Goal: Information Seeking & Learning: Learn about a topic

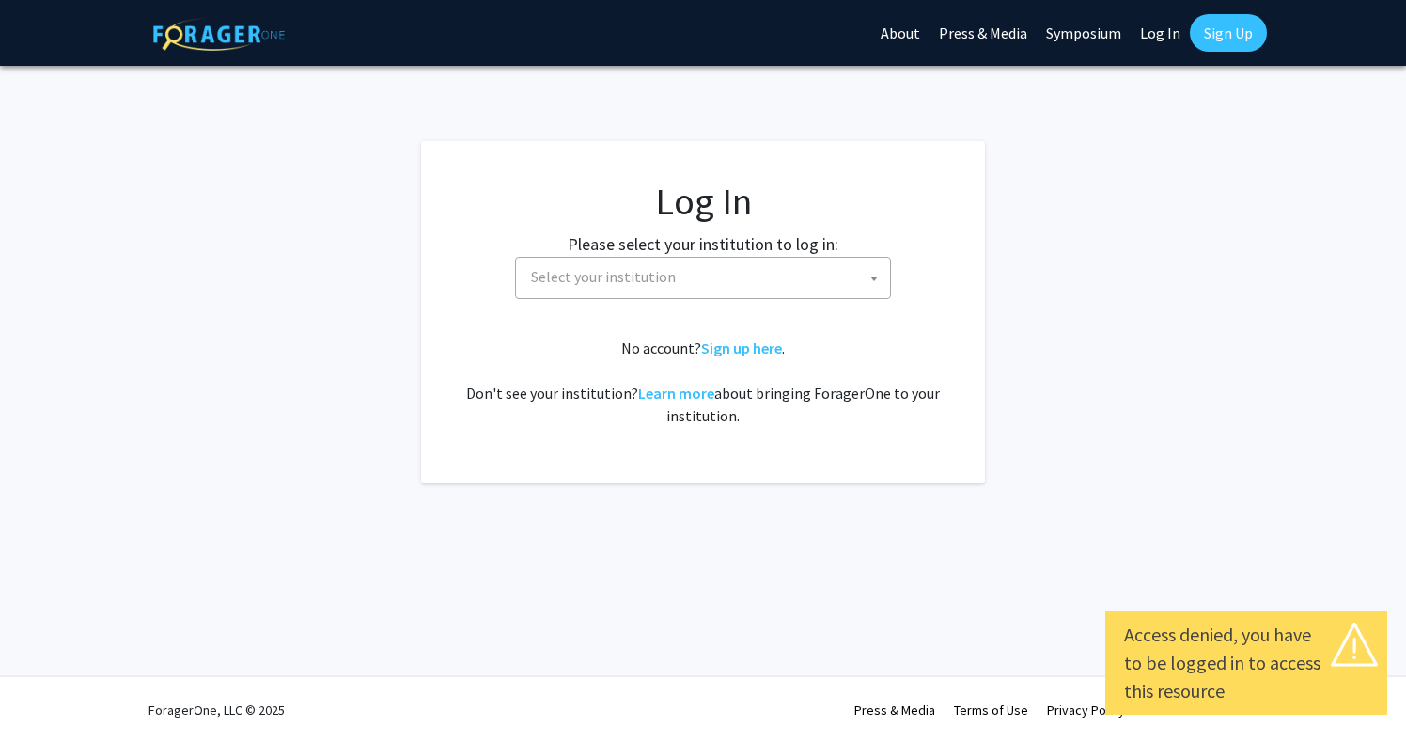
select select
click at [842, 263] on span "Select your institution" at bounding box center [707, 277] width 367 height 39
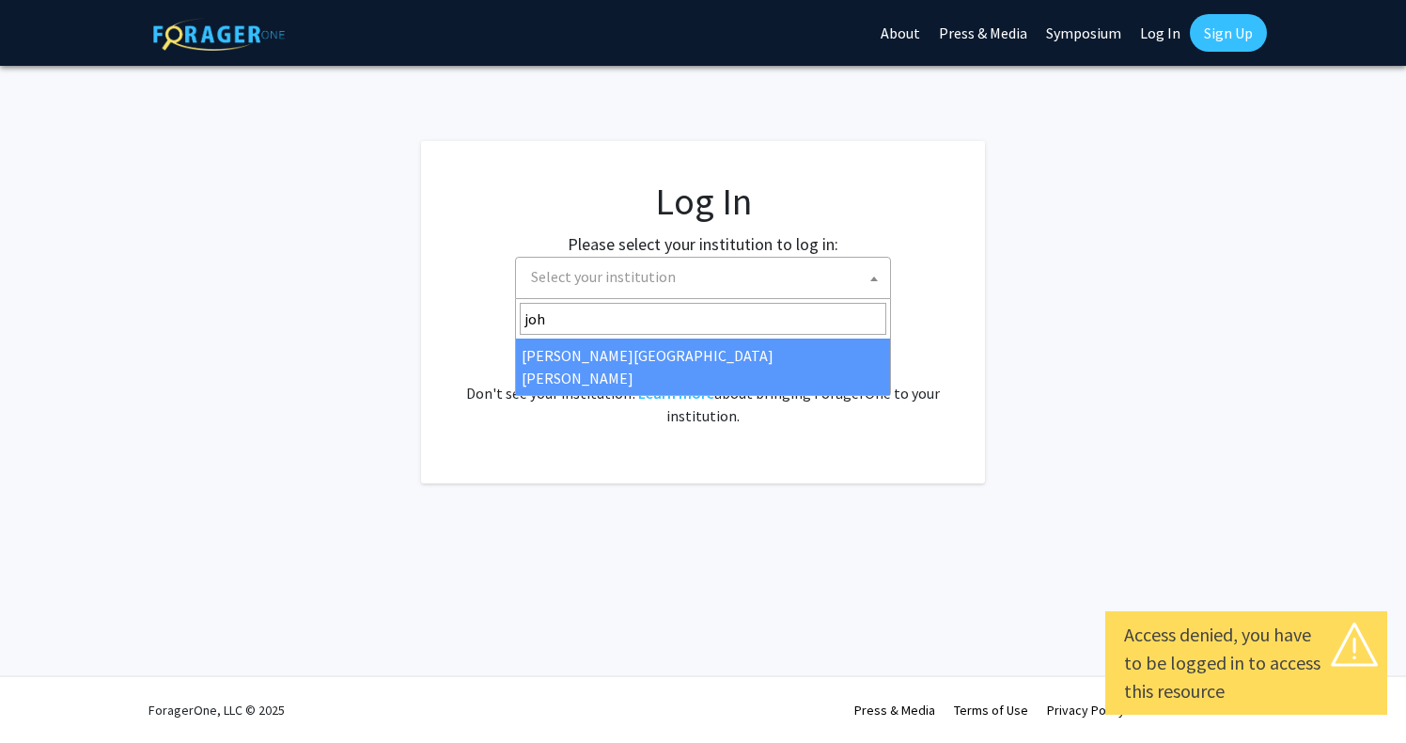
type input "john"
select select "1"
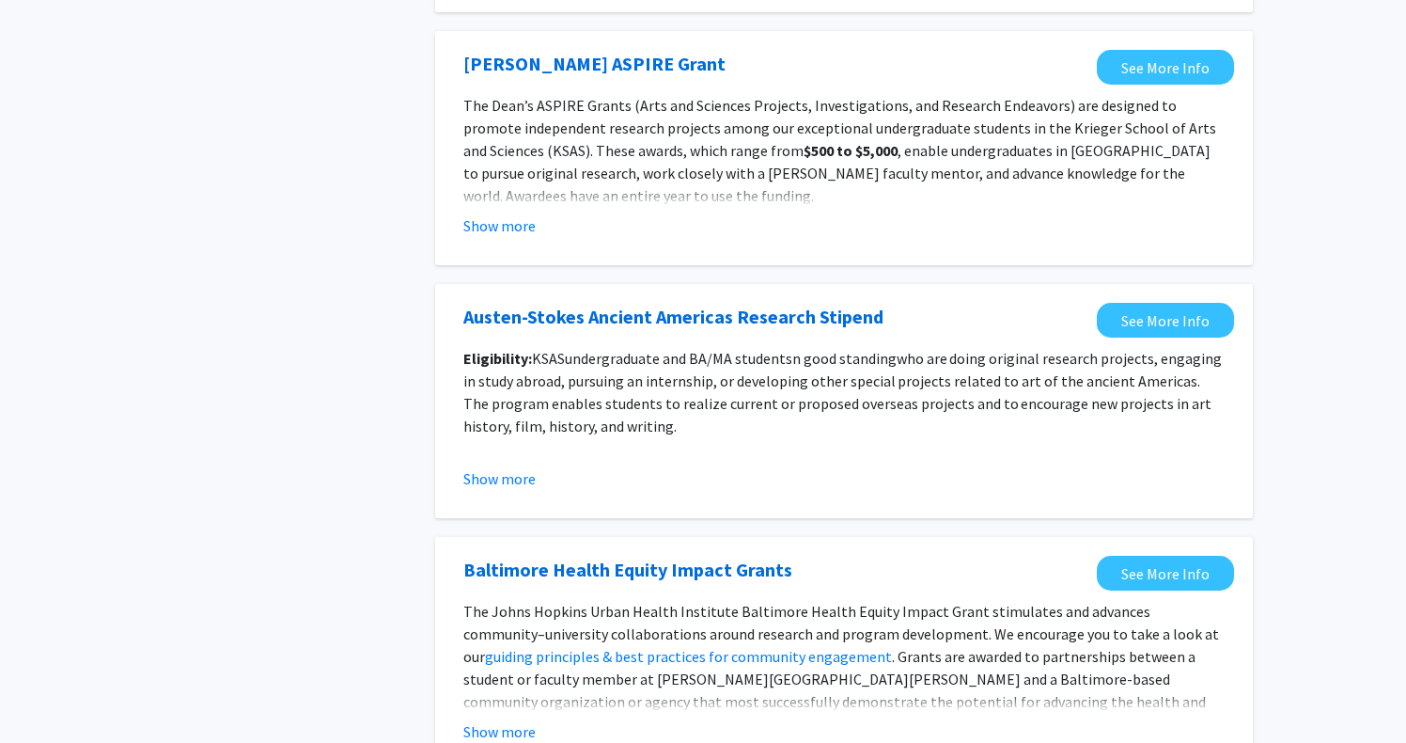
scroll to position [2079, 0]
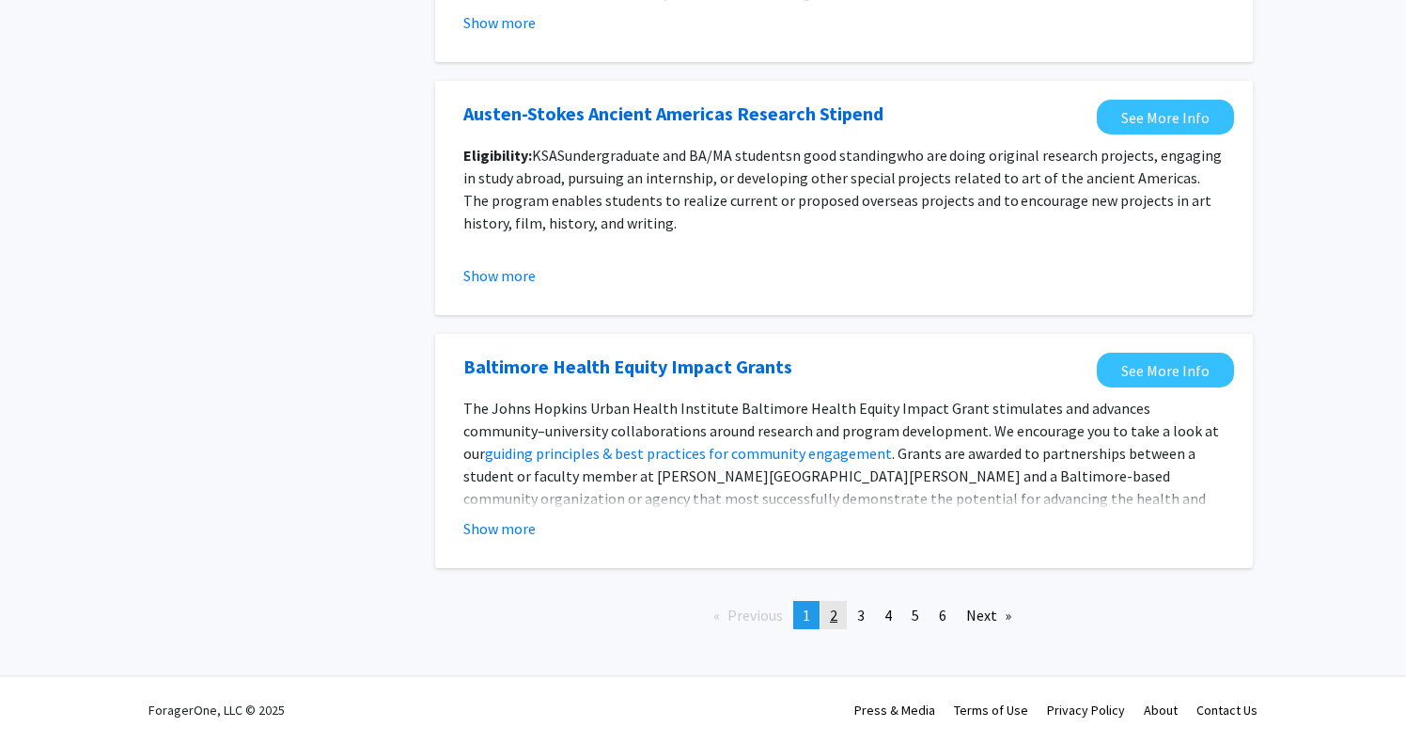
click at [837, 613] on span "2" at bounding box center [834, 614] width 8 height 19
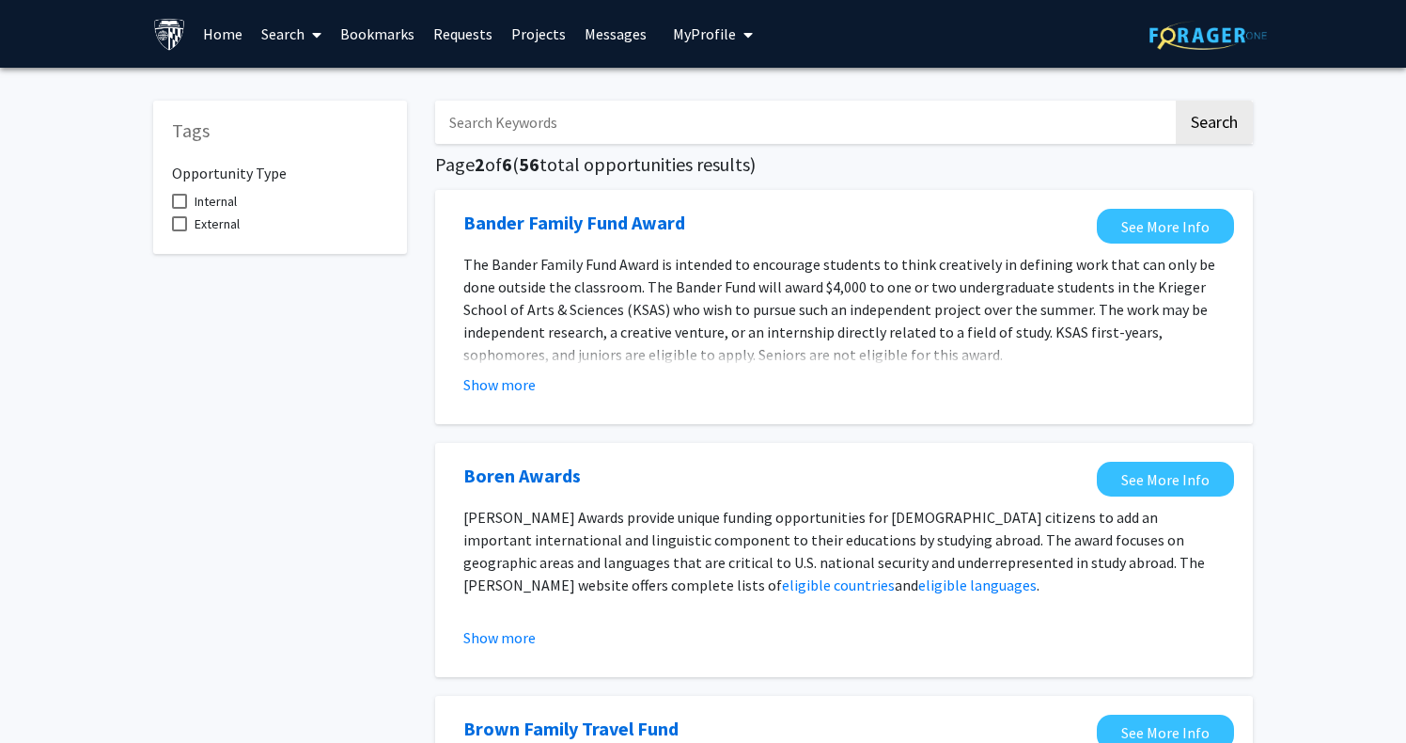
click at [620, 105] on input "Search Keywords" at bounding box center [804, 122] width 738 height 43
type input "computer vision"
click at [1176, 101] on button "Search" at bounding box center [1214, 122] width 77 height 43
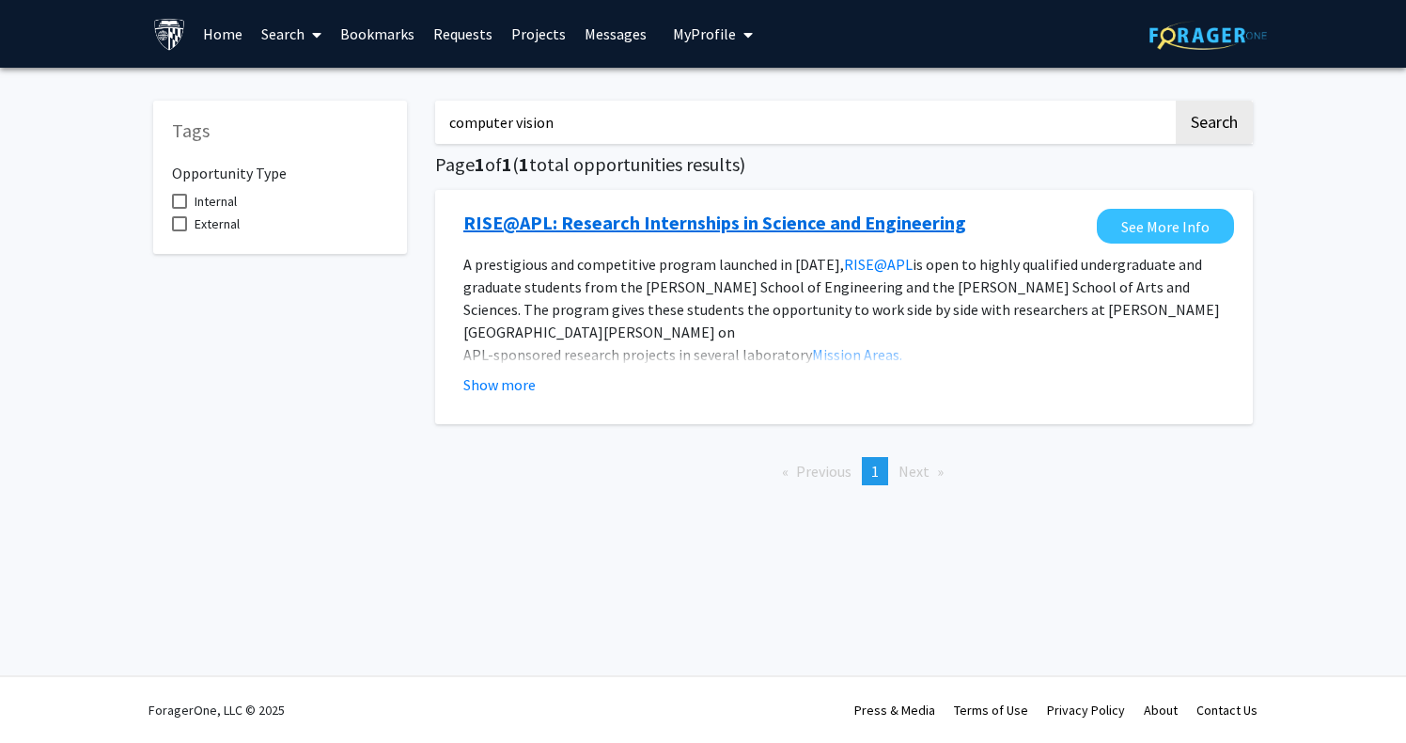
click at [675, 235] on link "RISE@APL: Research Internships in Science and Engineering" at bounding box center [715, 223] width 503 height 28
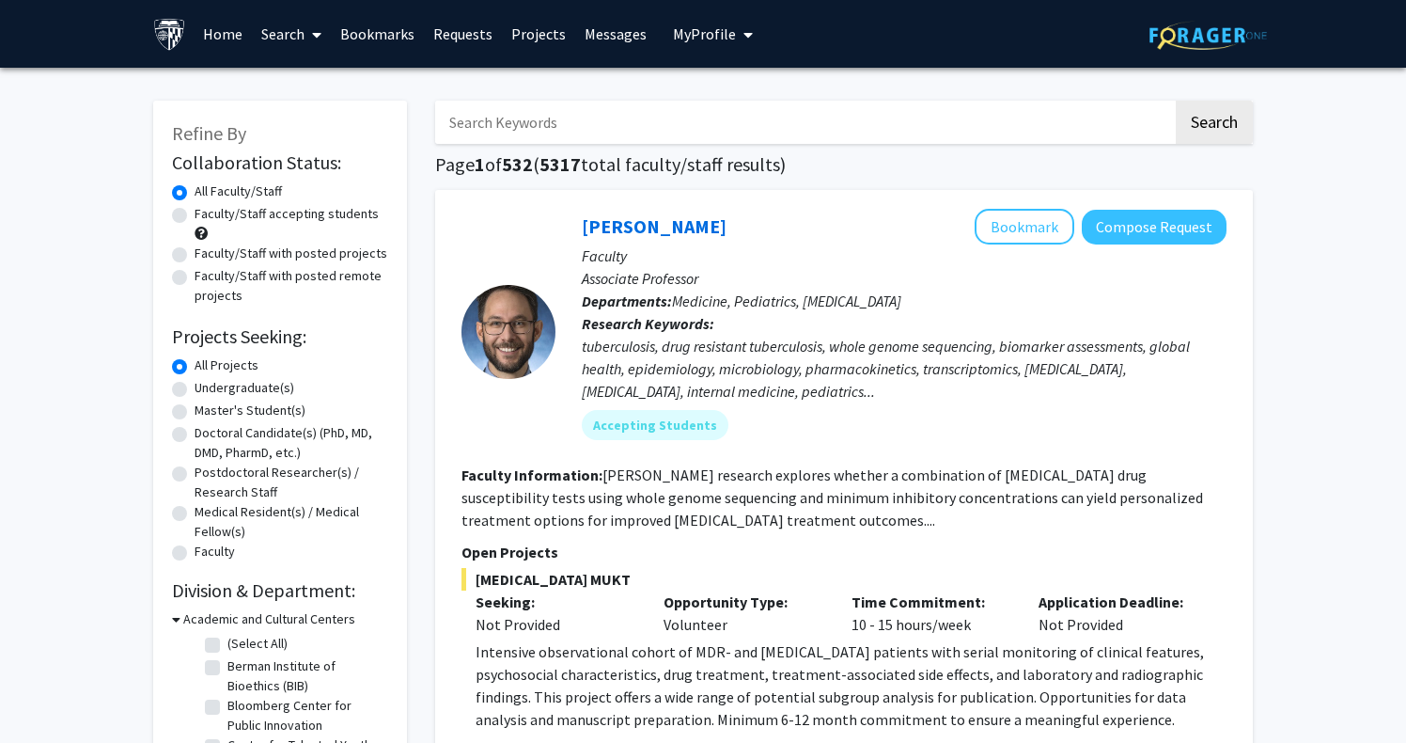
click at [594, 123] on input "Search Keywords" at bounding box center [804, 122] width 738 height 43
type input "computer vision"
click at [1176, 101] on button "Search" at bounding box center [1214, 122] width 77 height 43
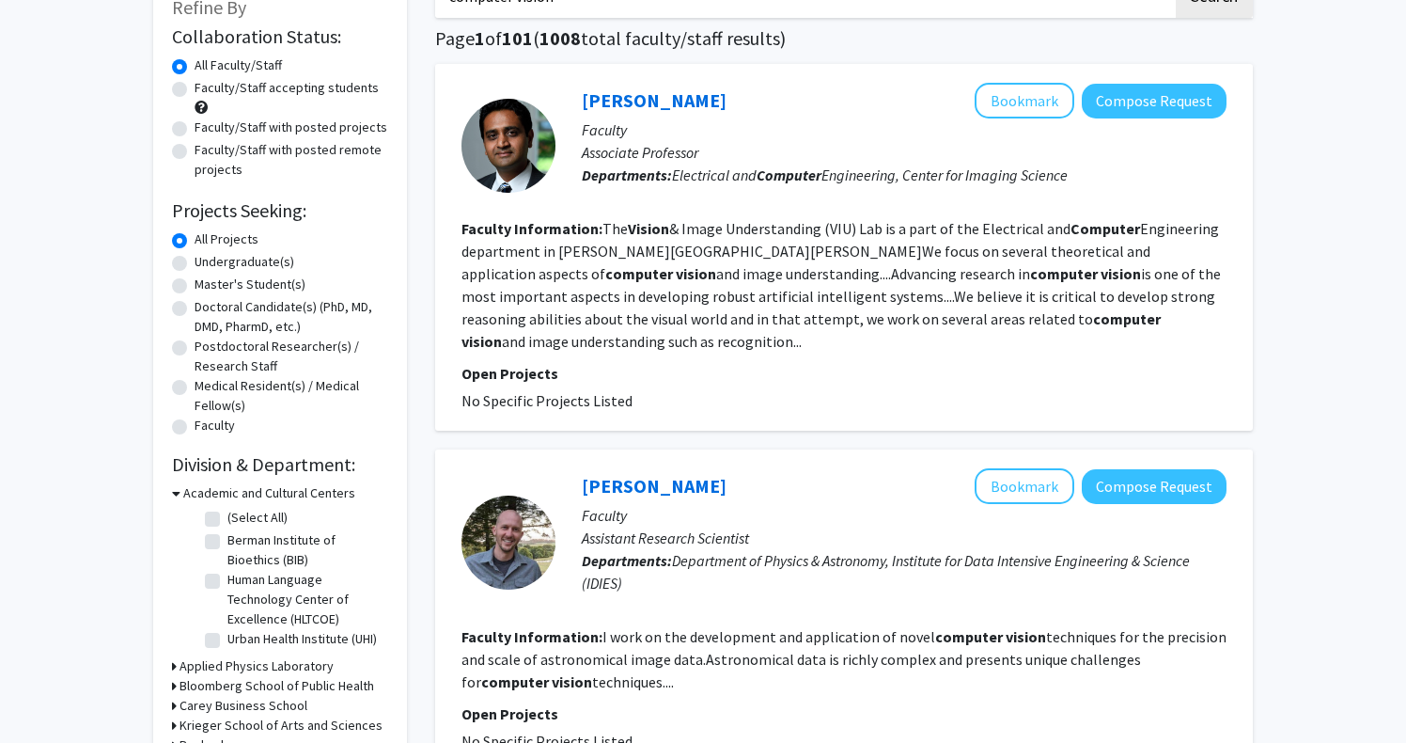
scroll to position [105, 0]
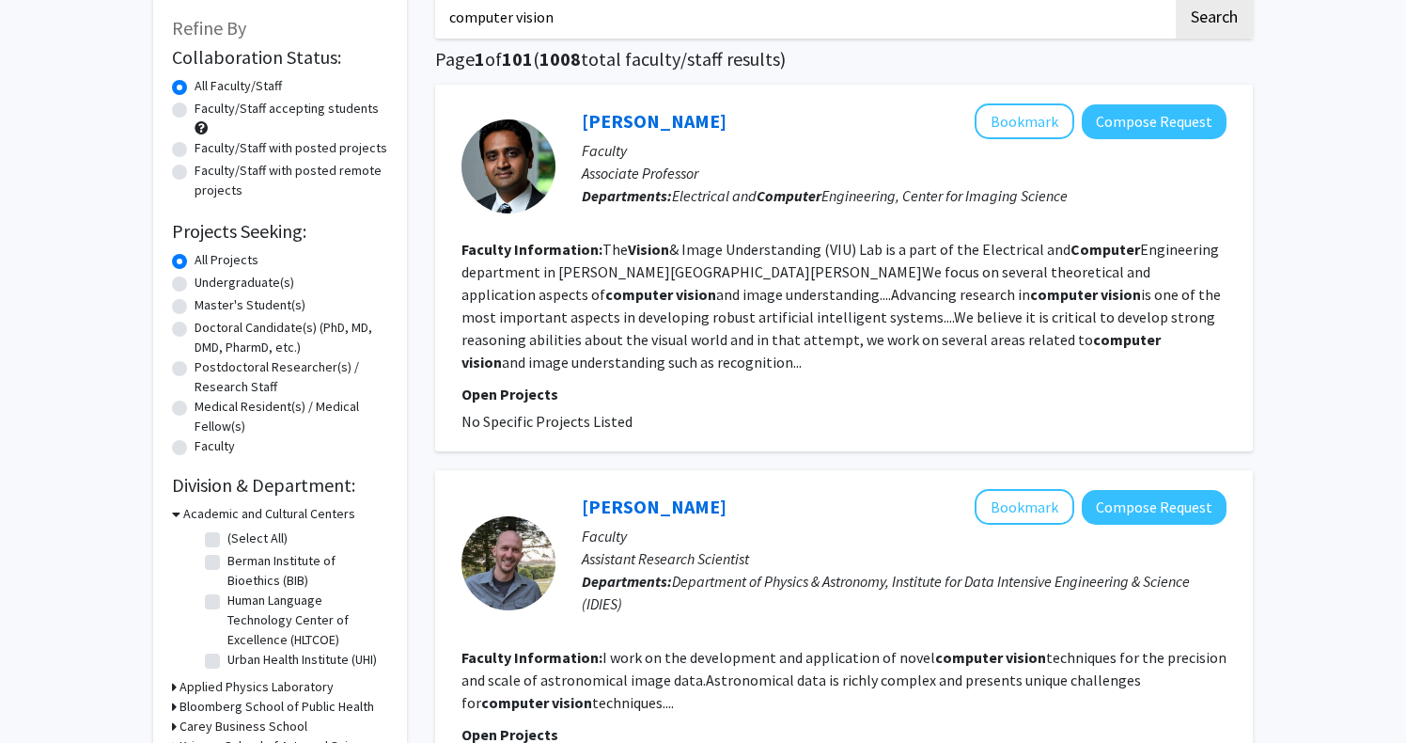
click at [324, 149] on label "Faculty/Staff with posted projects" at bounding box center [291, 148] width 193 height 20
click at [207, 149] on input "Faculty/Staff with posted projects" at bounding box center [201, 144] width 12 height 12
radio input "true"
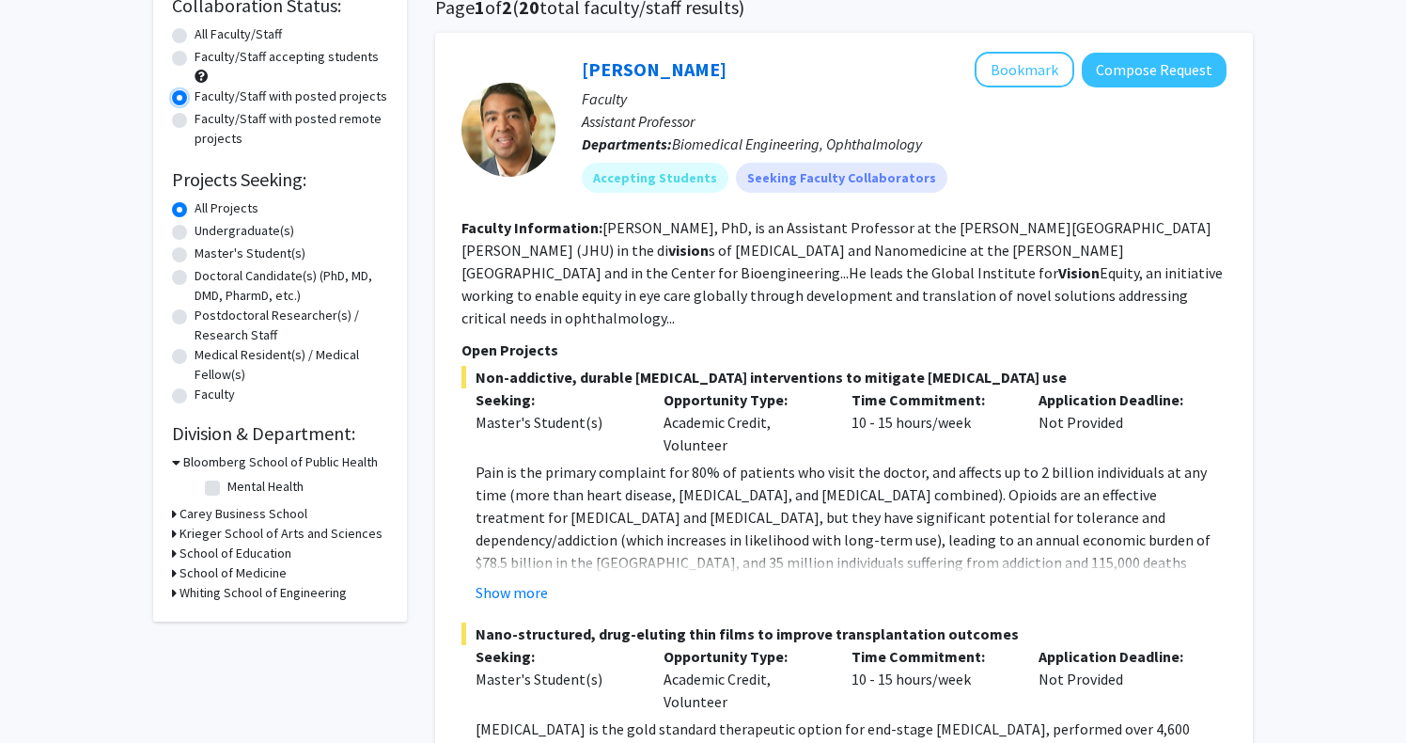
scroll to position [65, 0]
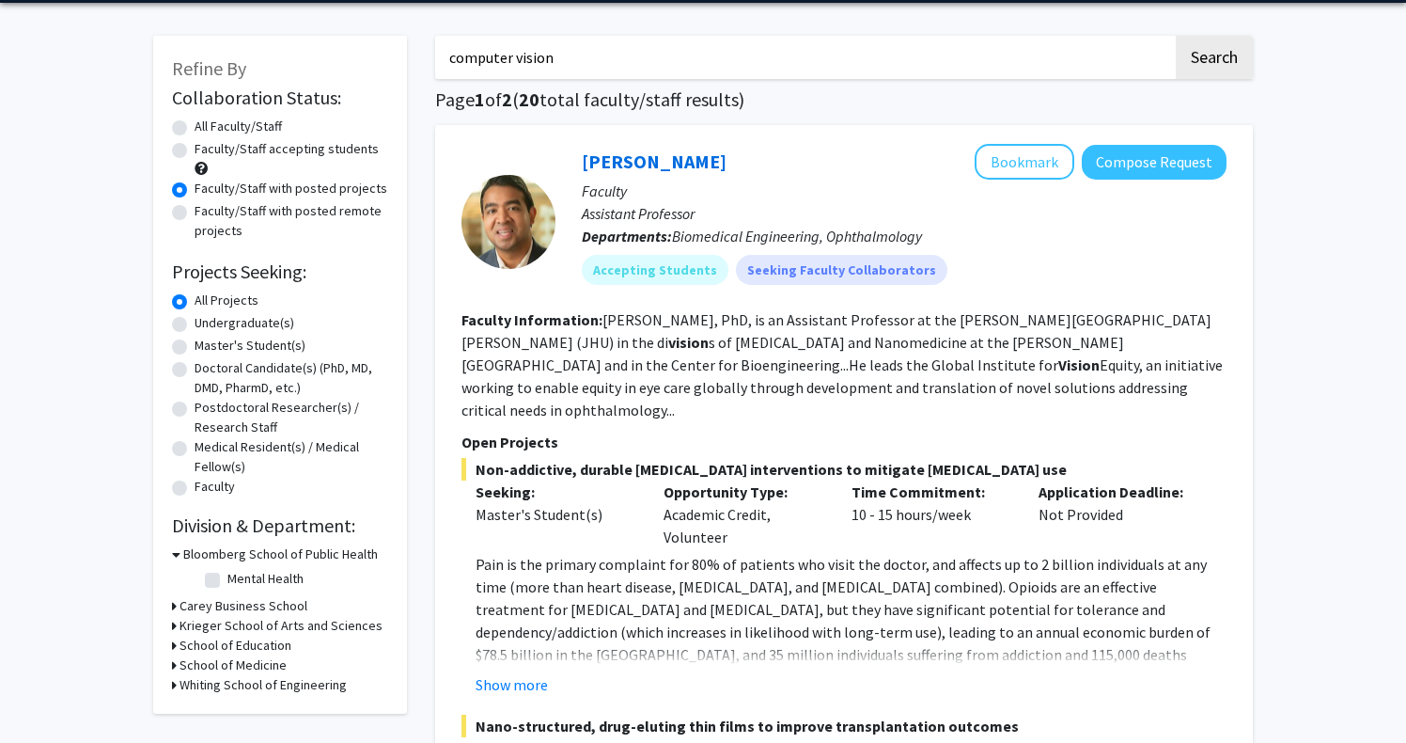
click at [627, 59] on input "computer vision" at bounding box center [804, 57] width 738 height 43
click at [1176, 36] on button "Search" at bounding box center [1214, 57] width 77 height 43
radio input "true"
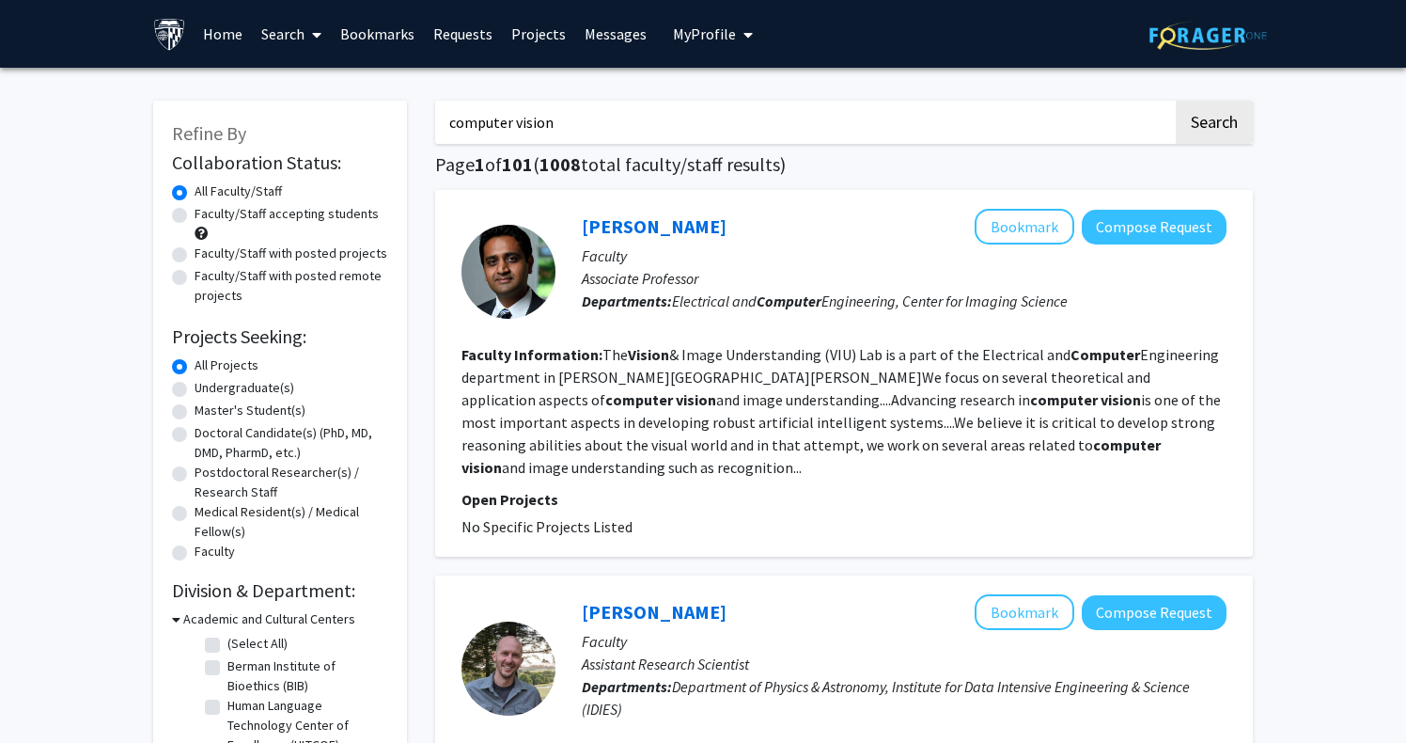
click at [291, 257] on label "Faculty/Staff with posted projects" at bounding box center [291, 254] width 193 height 20
click at [207, 256] on input "Faculty/Staff with posted projects" at bounding box center [201, 250] width 12 height 12
radio input "true"
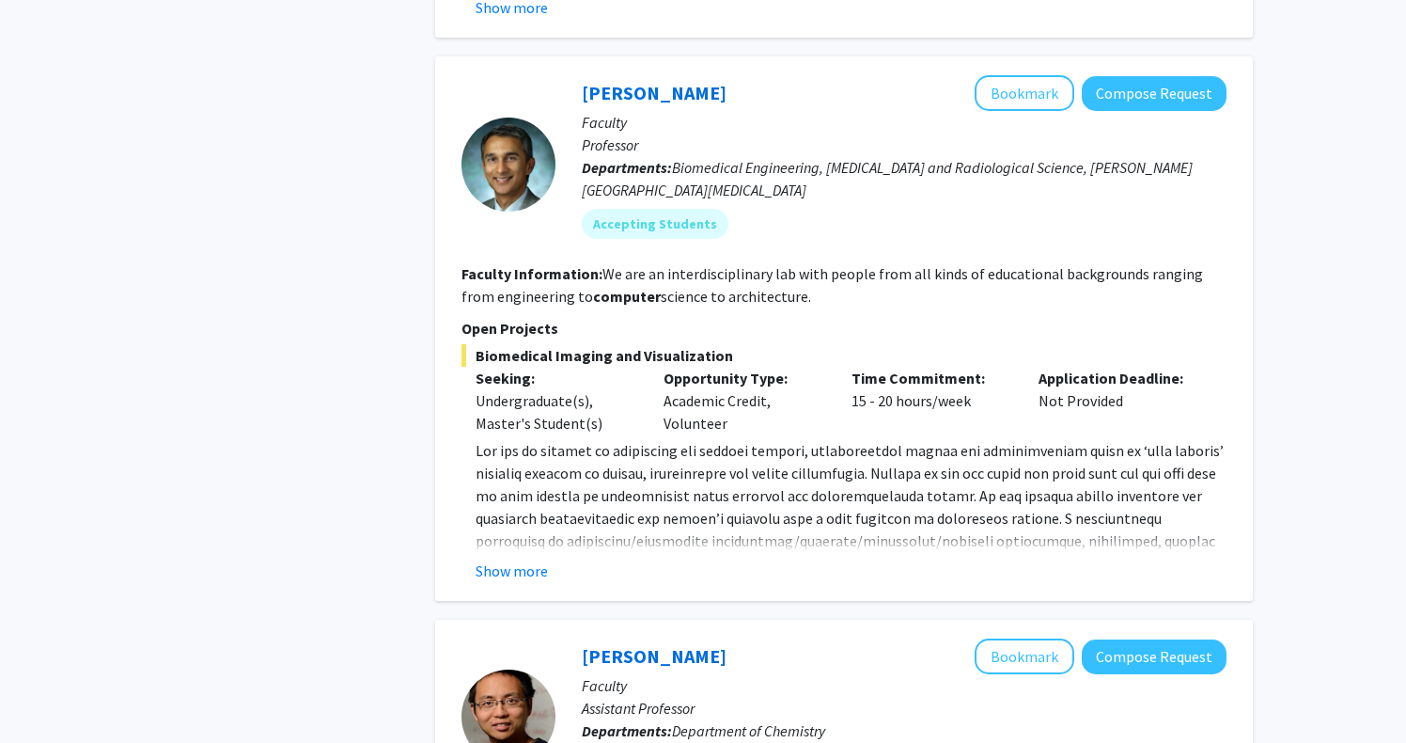
scroll to position [4921, 0]
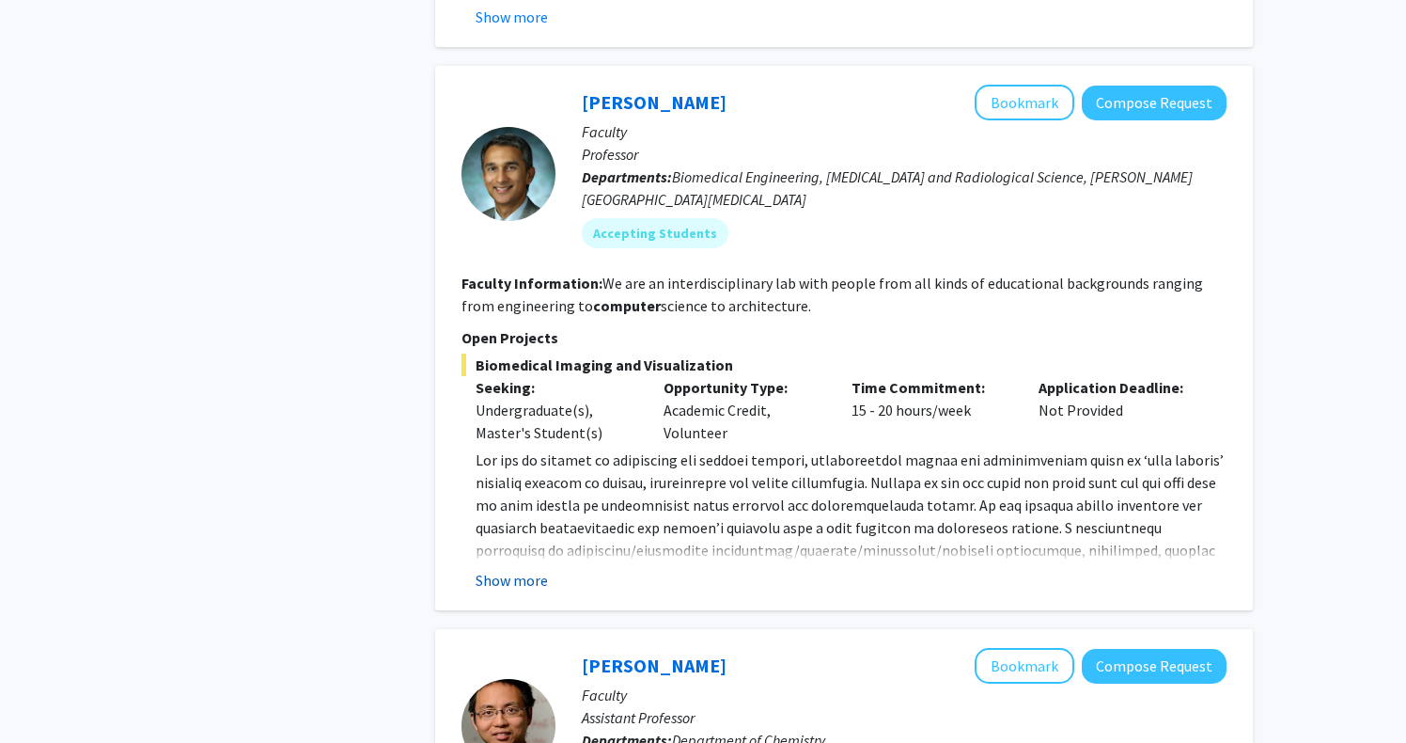
click at [516, 569] on button "Show more" at bounding box center [512, 580] width 72 height 23
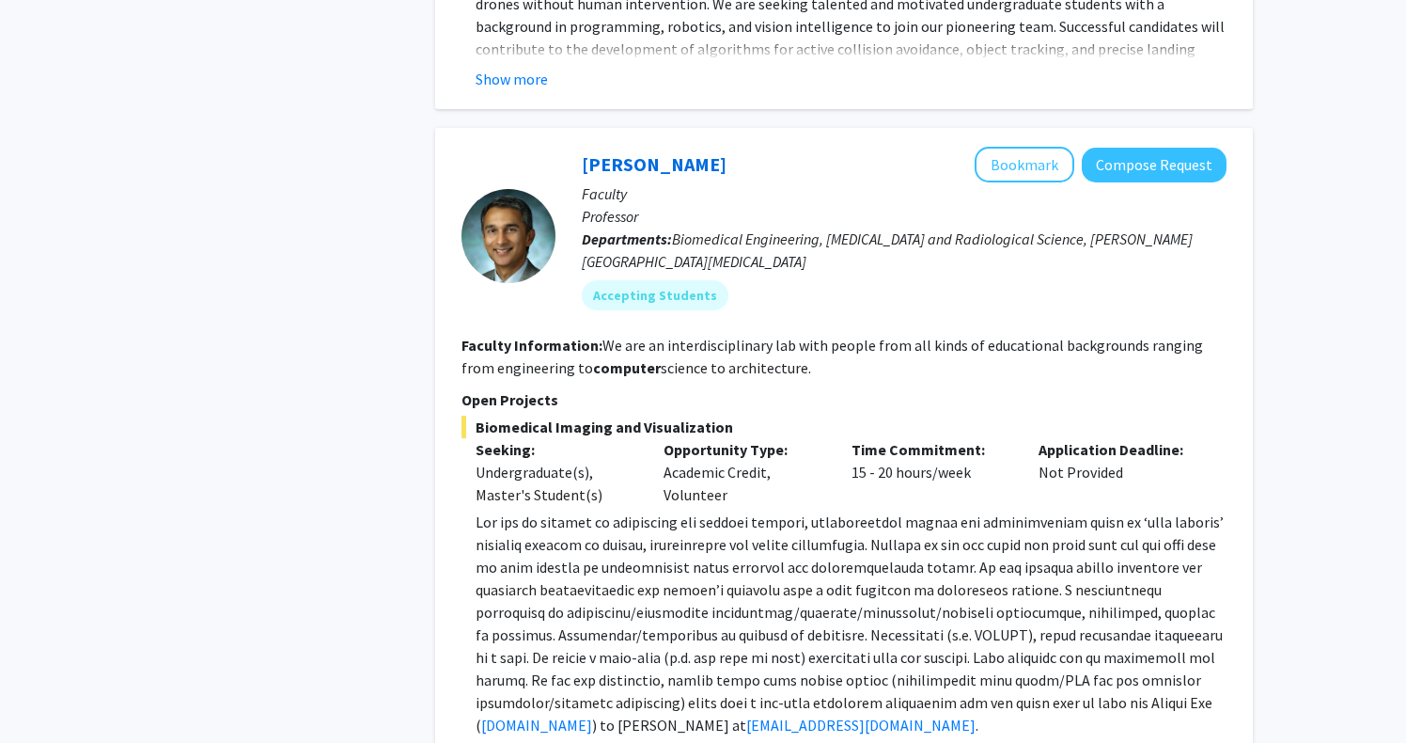
scroll to position [4837, 0]
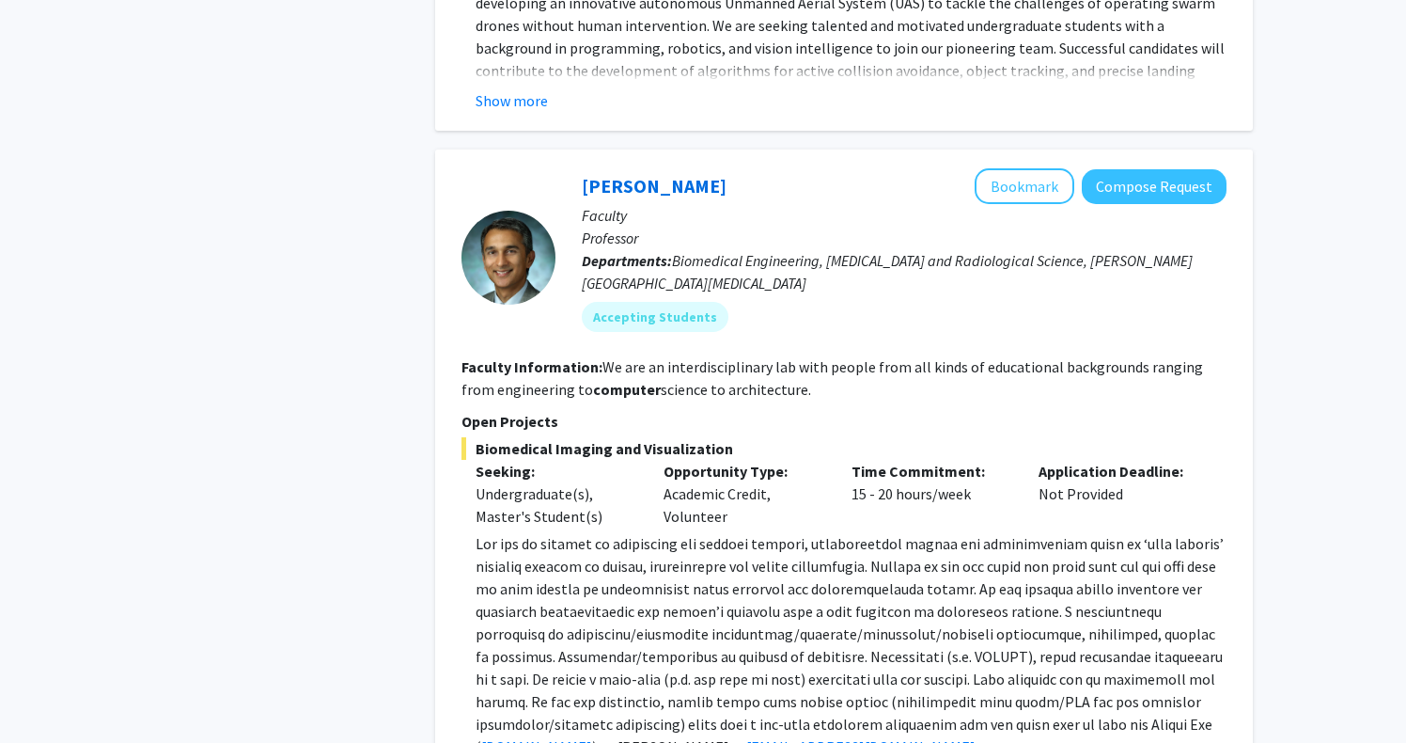
click at [654, 251] on b "Departments:" at bounding box center [627, 260] width 90 height 19
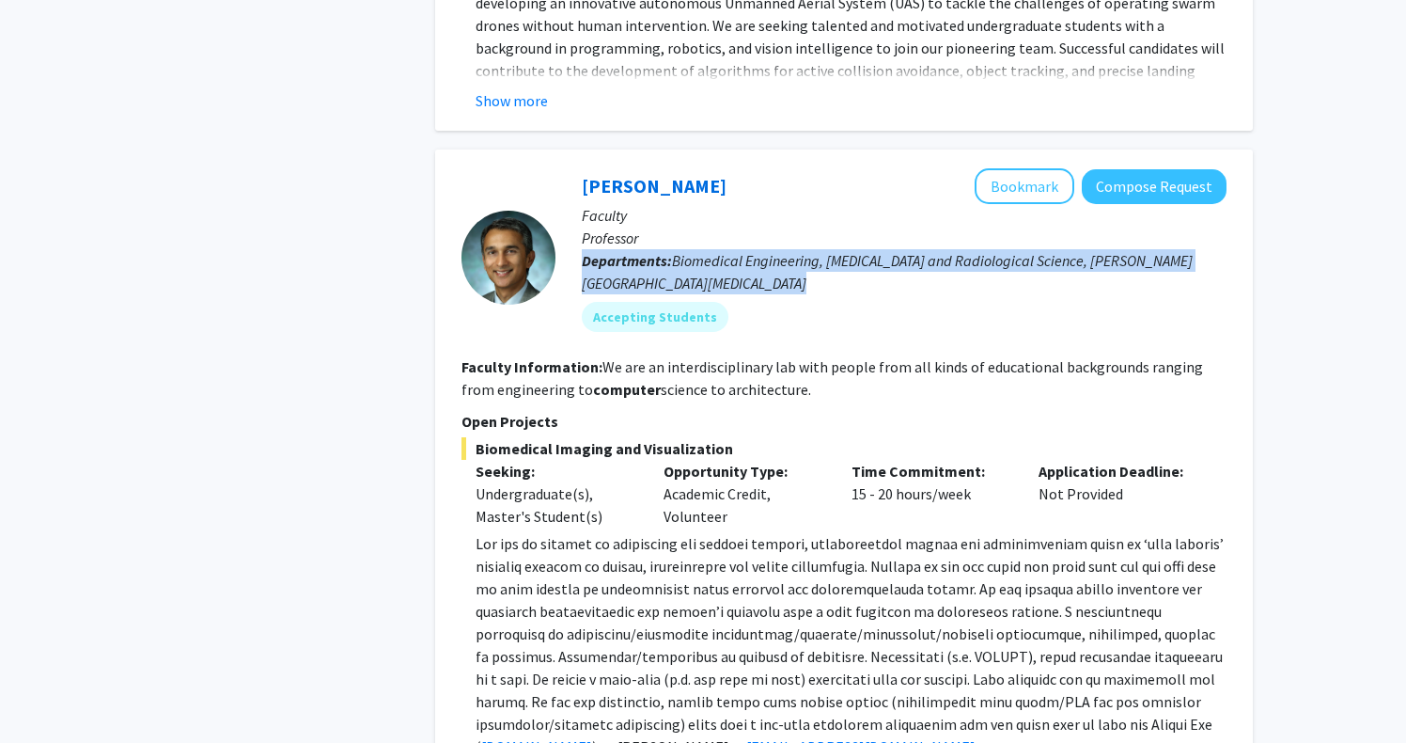
click at [654, 251] on b "Departments:" at bounding box center [627, 260] width 90 height 19
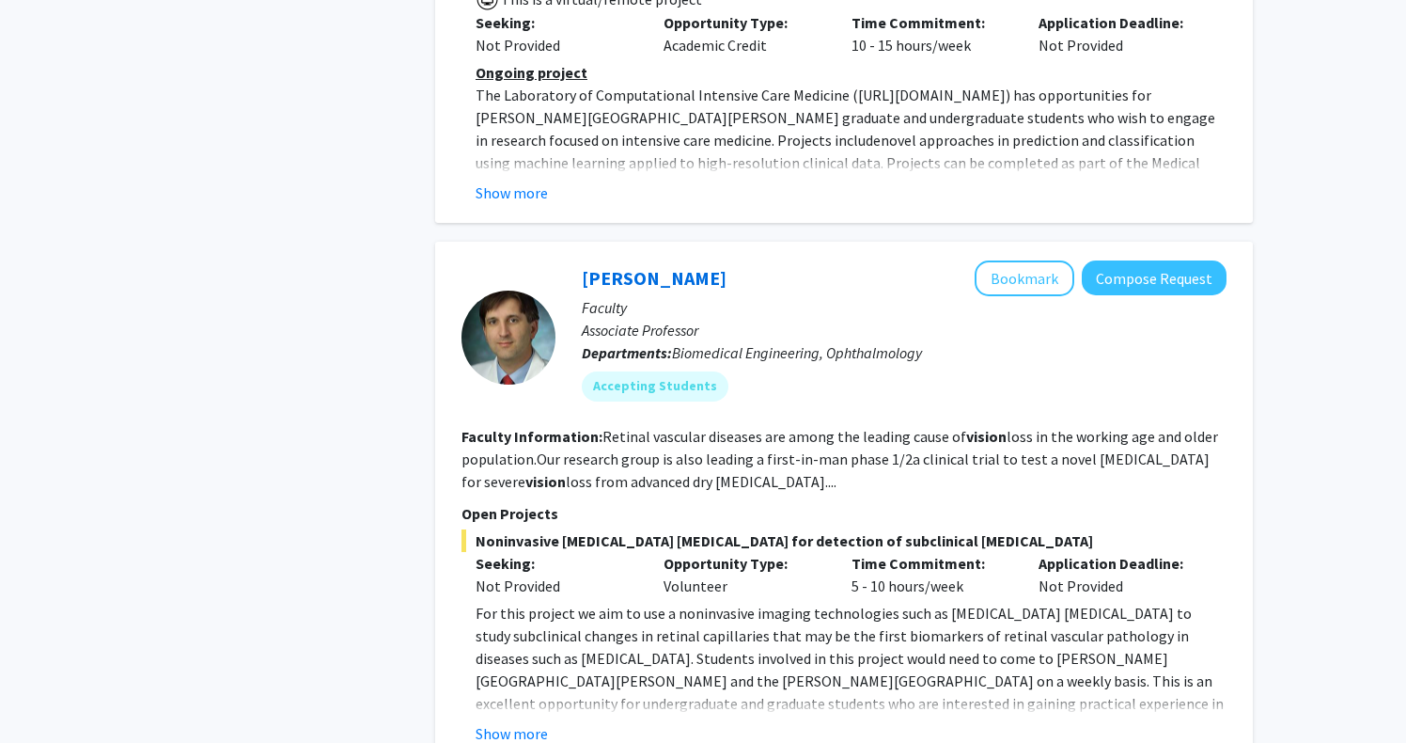
scroll to position [6713, 0]
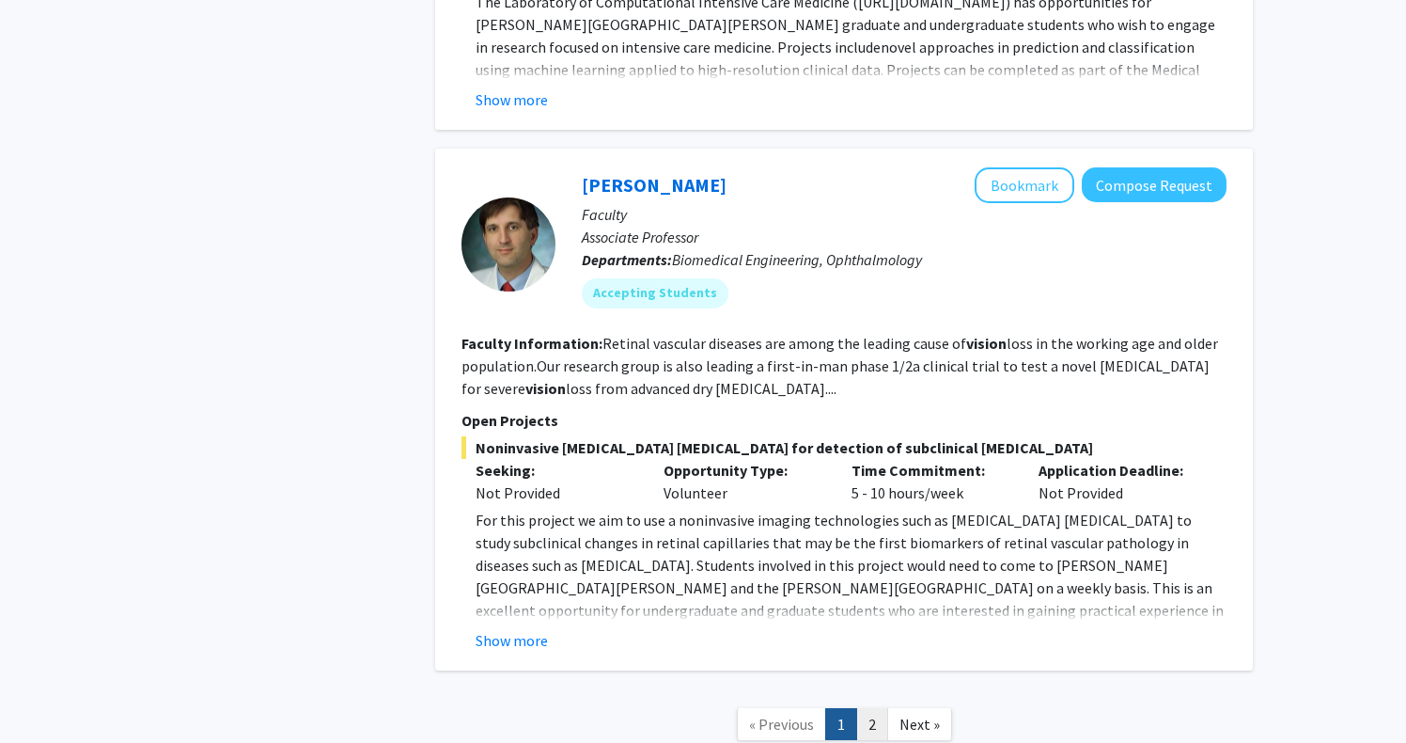
click at [872, 708] on link "2" at bounding box center [872, 724] width 32 height 33
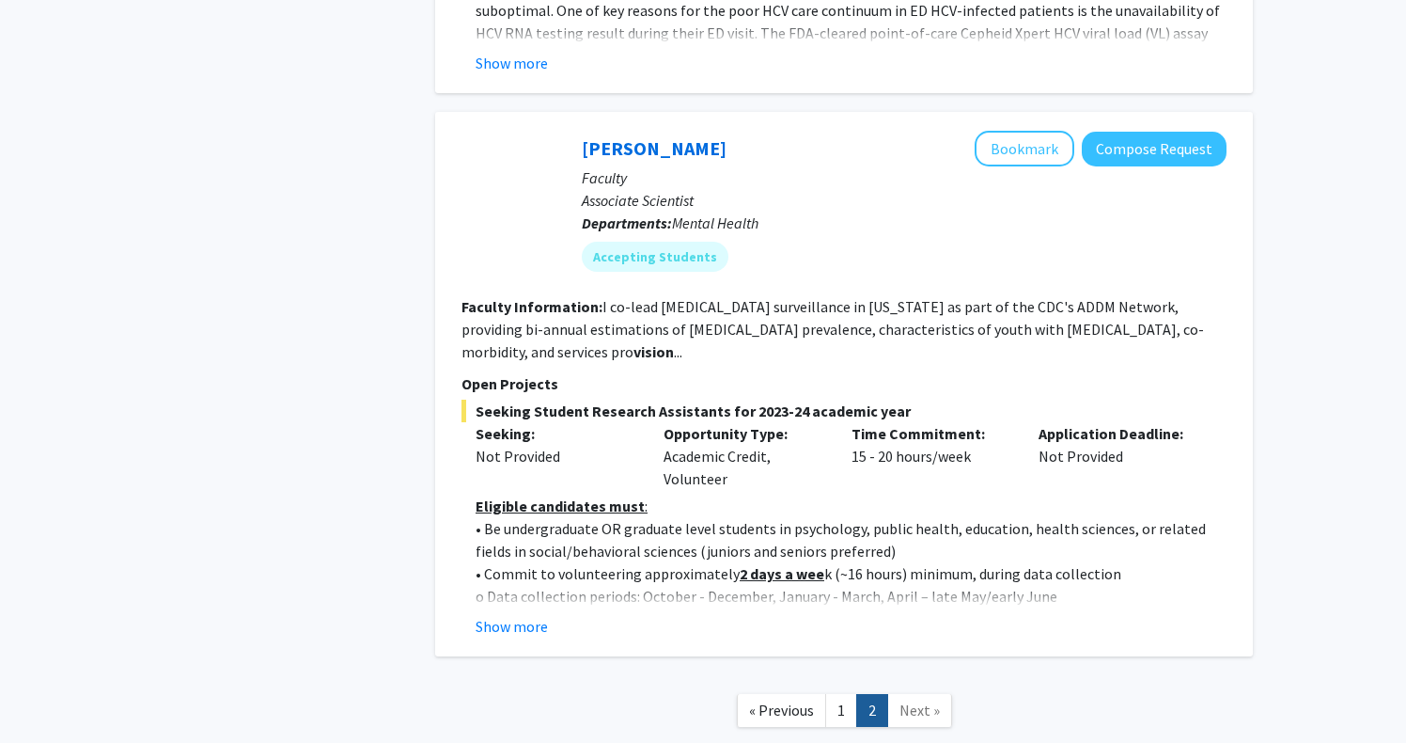
scroll to position [5697, 0]
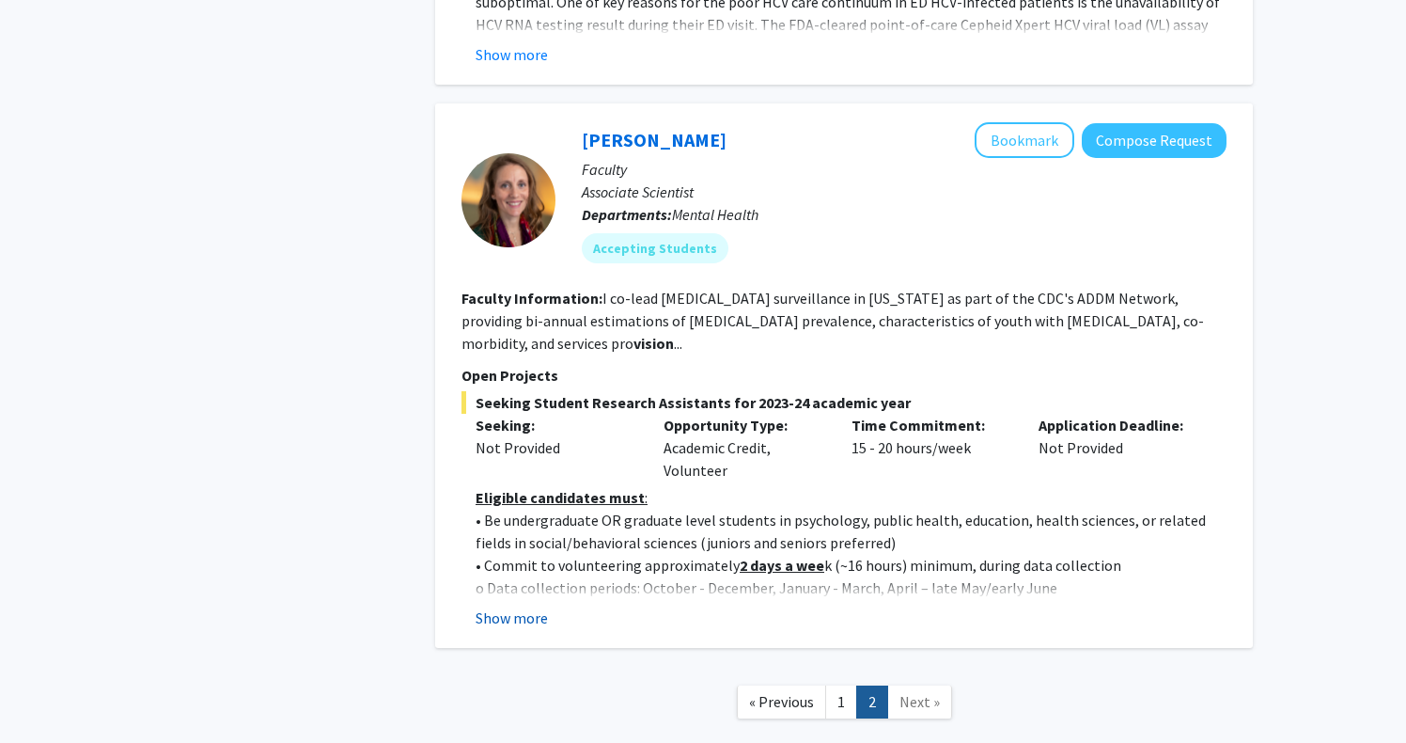
click at [526, 606] on button "Show more" at bounding box center [512, 617] width 72 height 23
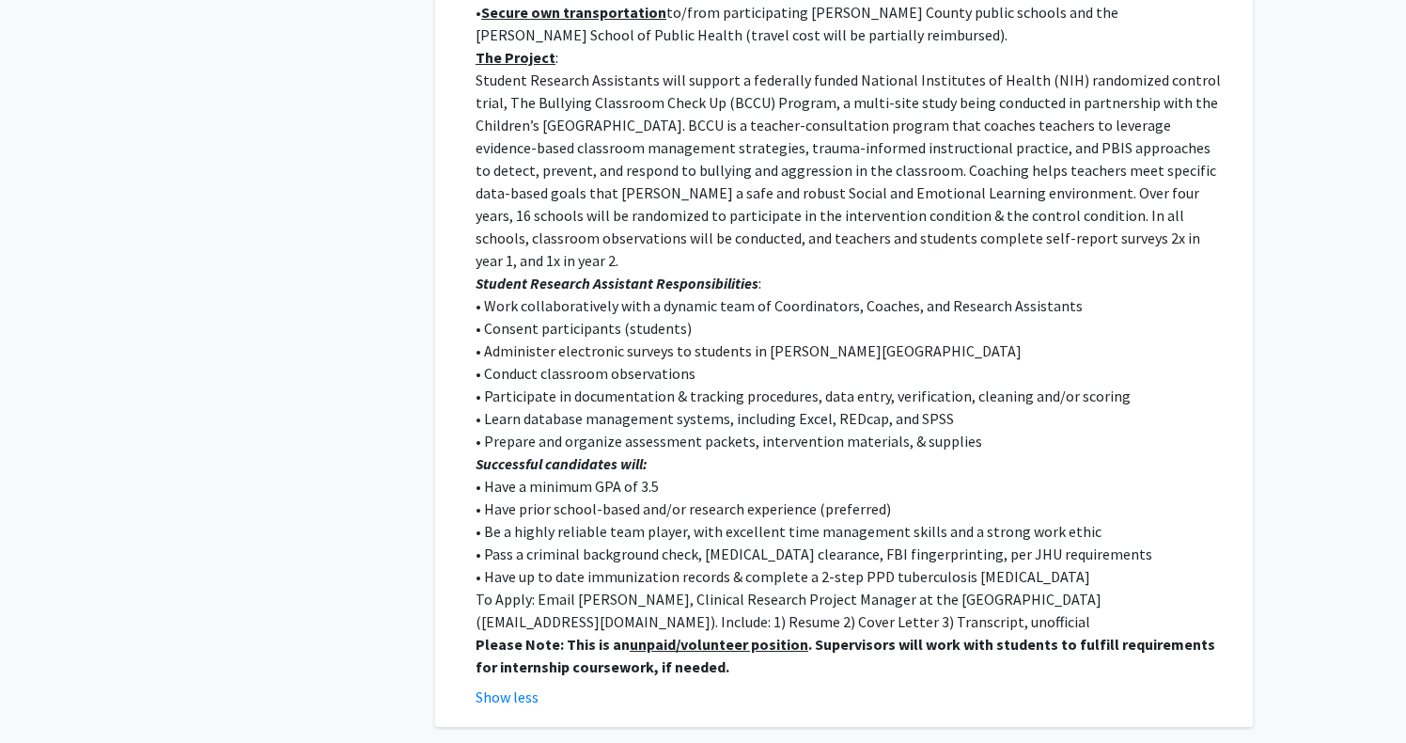
scroll to position [6308, 0]
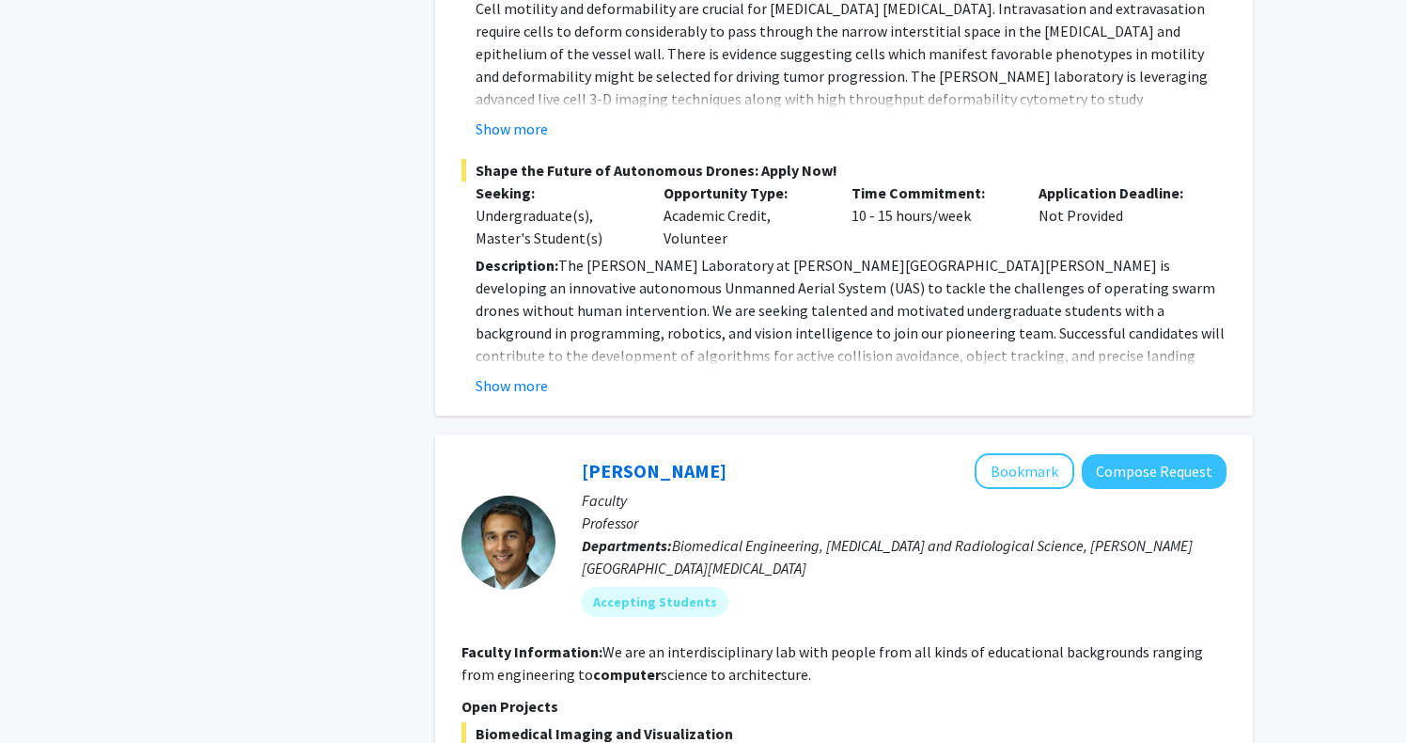
scroll to position [4565, 0]
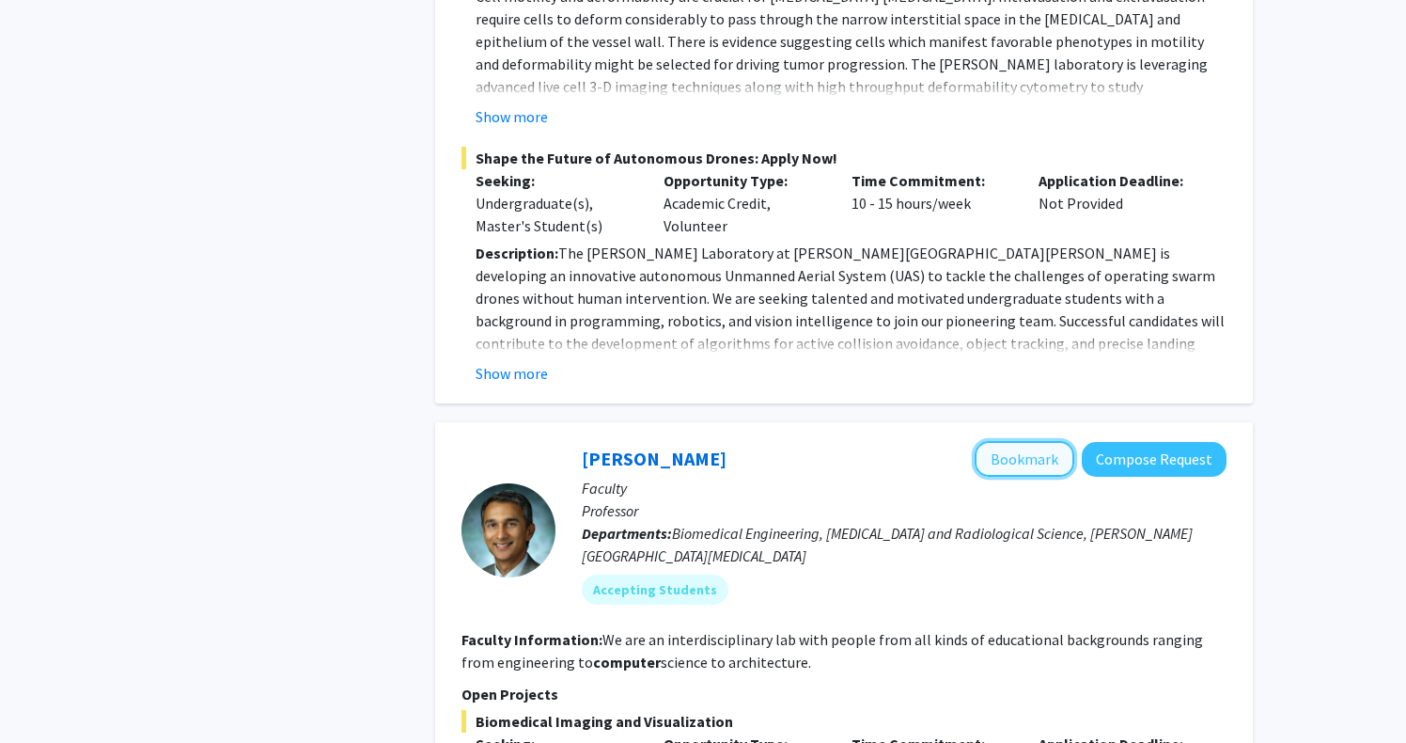
click at [1028, 441] on button "Bookmark" at bounding box center [1025, 459] width 100 height 36
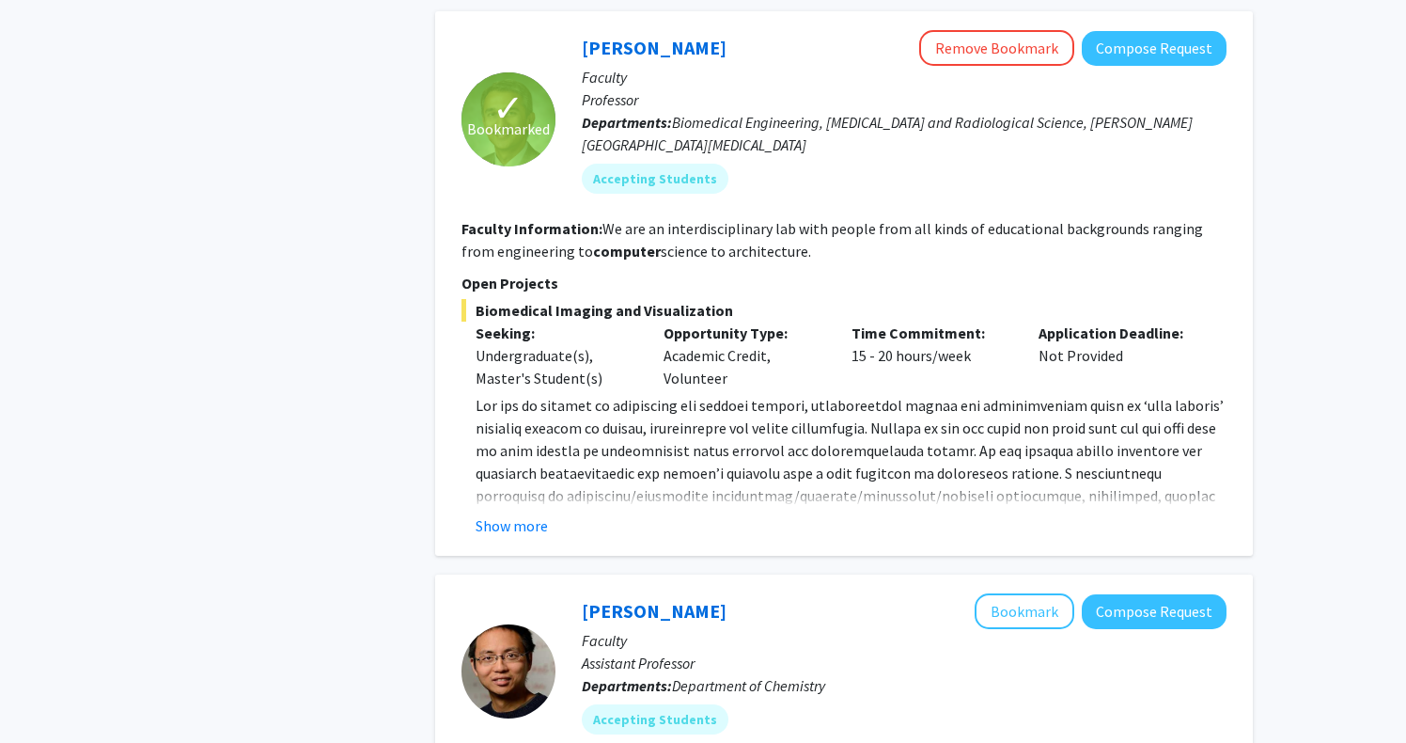
scroll to position [4821, 0]
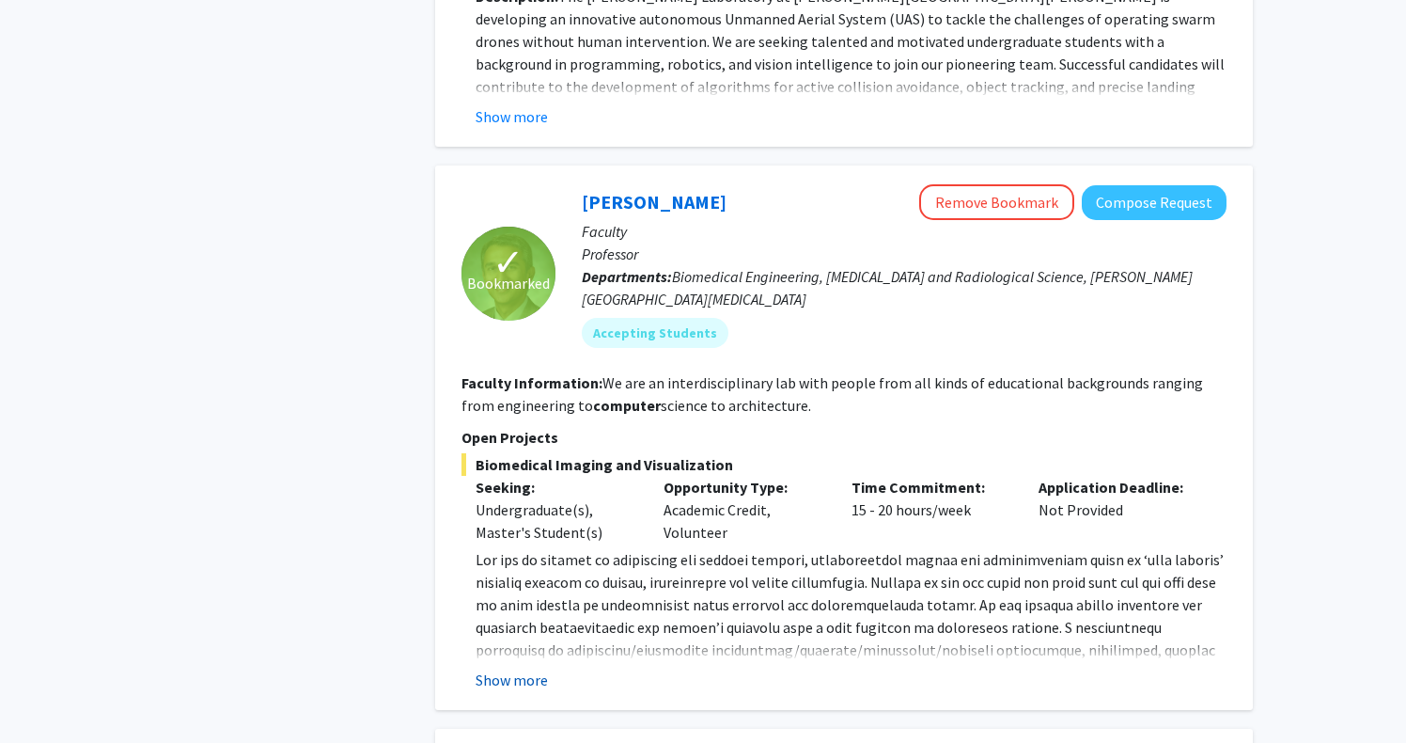
click at [525, 668] on button "Show more" at bounding box center [512, 679] width 72 height 23
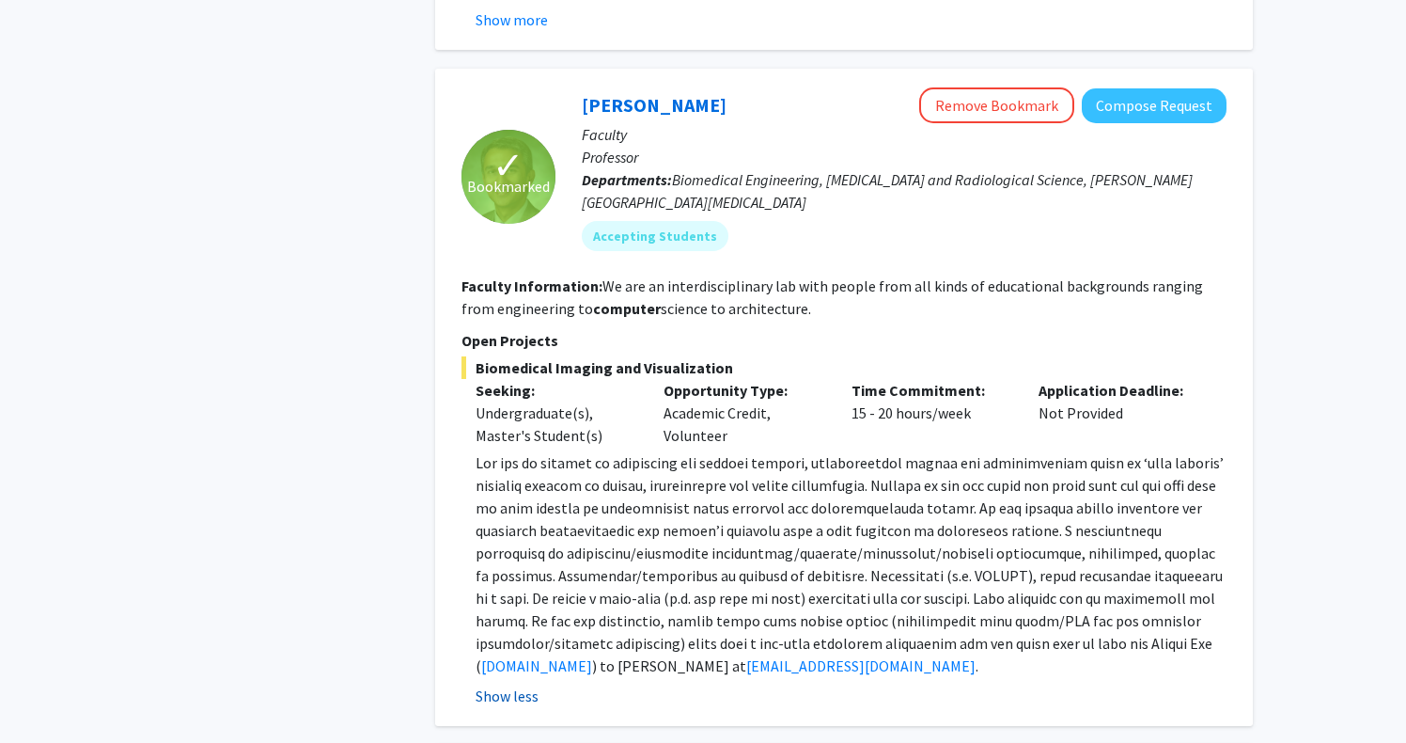
scroll to position [4919, 0]
drag, startPoint x: 1022, startPoint y: 511, endPoint x: 1103, endPoint y: 511, distance: 80.9
click at [1108, 511] on p "[DOMAIN_NAME] ) to [PERSON_NAME] at [EMAIL_ADDRESS][DOMAIN_NAME] ." at bounding box center [851, 563] width 751 height 226
copy span "Pathak Lab"
click at [582, 655] on link "[DOMAIN_NAME]" at bounding box center [536, 664] width 111 height 19
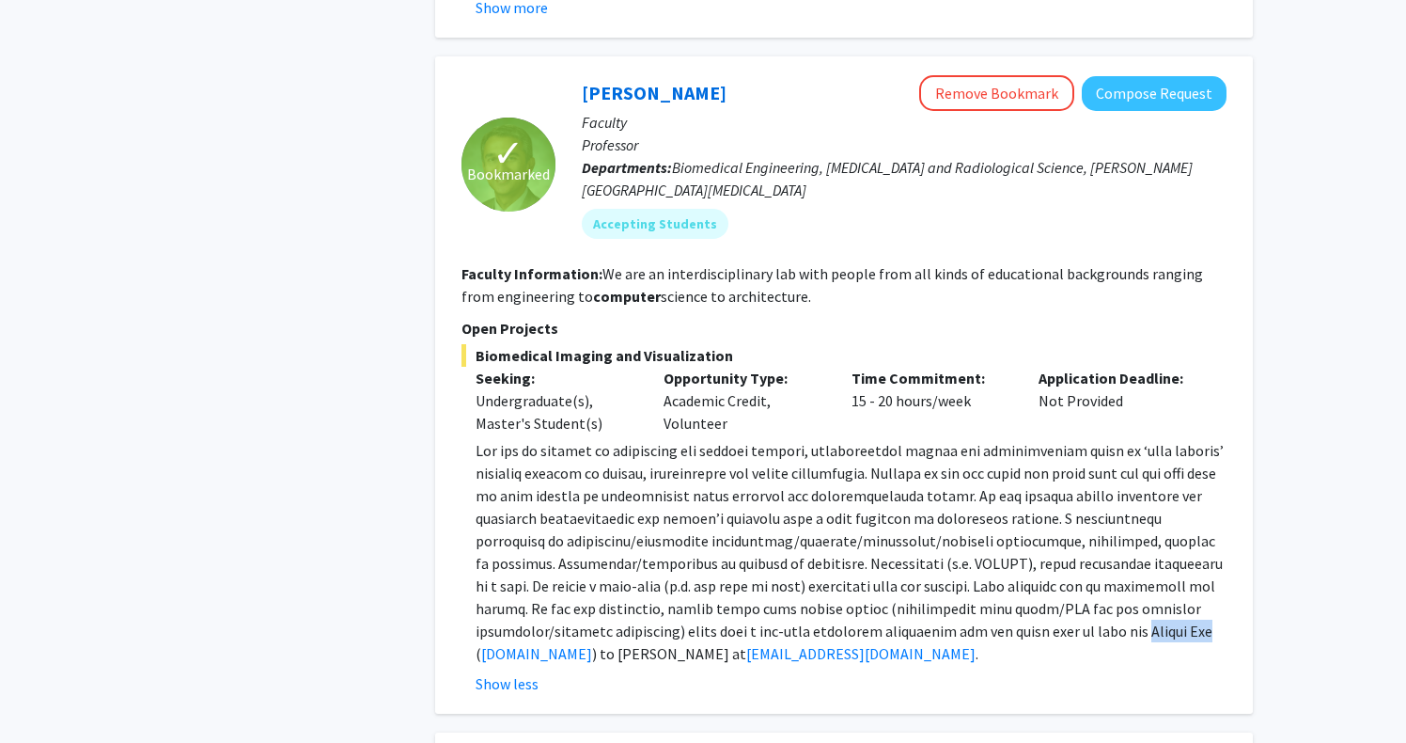
scroll to position [4935, 0]
